Goal: Find specific page/section

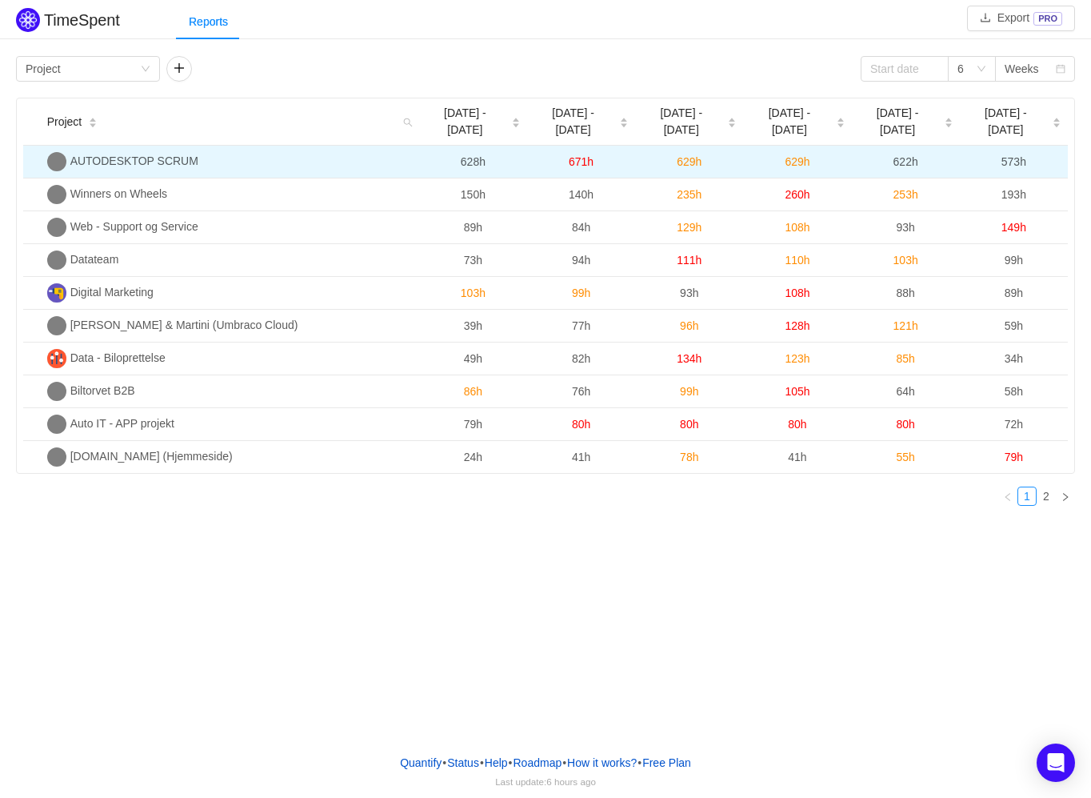
click at [47, 152] on img at bounding box center [56, 161] width 19 height 19
click at [112, 154] on span "AUTODESKTOP SCRUM" at bounding box center [134, 160] width 128 height 13
click at [311, 146] on td "AUTODESKTOP SCRUM" at bounding box center [230, 162] width 378 height 33
click at [158, 154] on span "AUTODESKTOP SCRUM" at bounding box center [134, 160] width 128 height 13
click at [126, 154] on span "AUTODESKTOP SCRUM" at bounding box center [134, 160] width 128 height 13
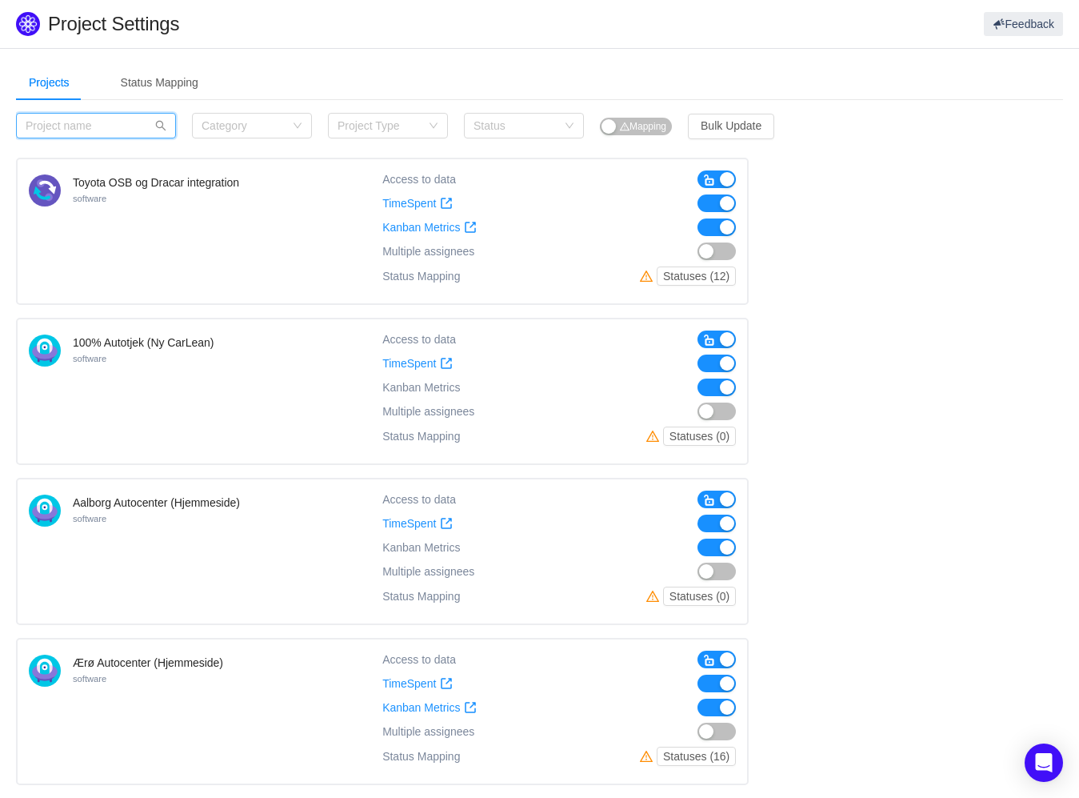
click at [90, 127] on input "text" at bounding box center [96, 126] width 160 height 26
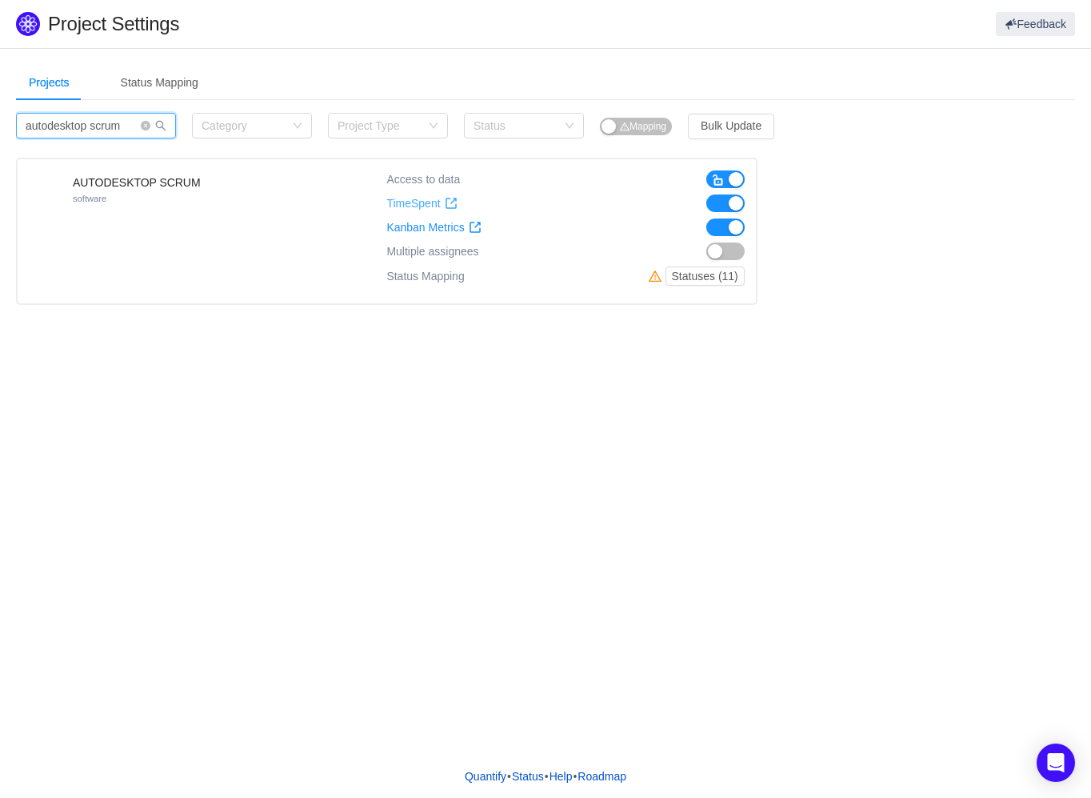
type input "autodesktop scrum"
click at [410, 205] on span "TimeSpent" at bounding box center [413, 204] width 54 height 14
